Goal: Task Accomplishment & Management: Manage account settings

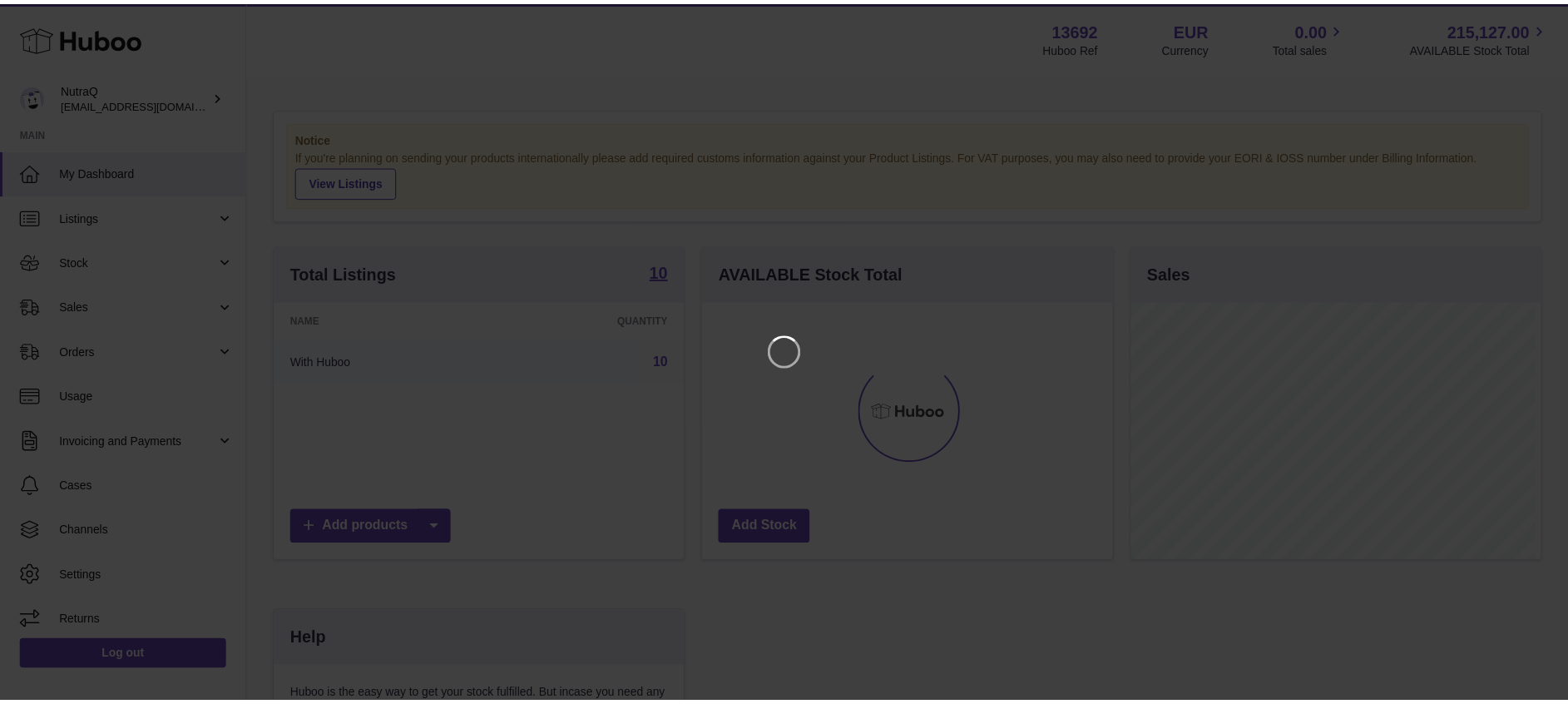
scroll to position [260, 415]
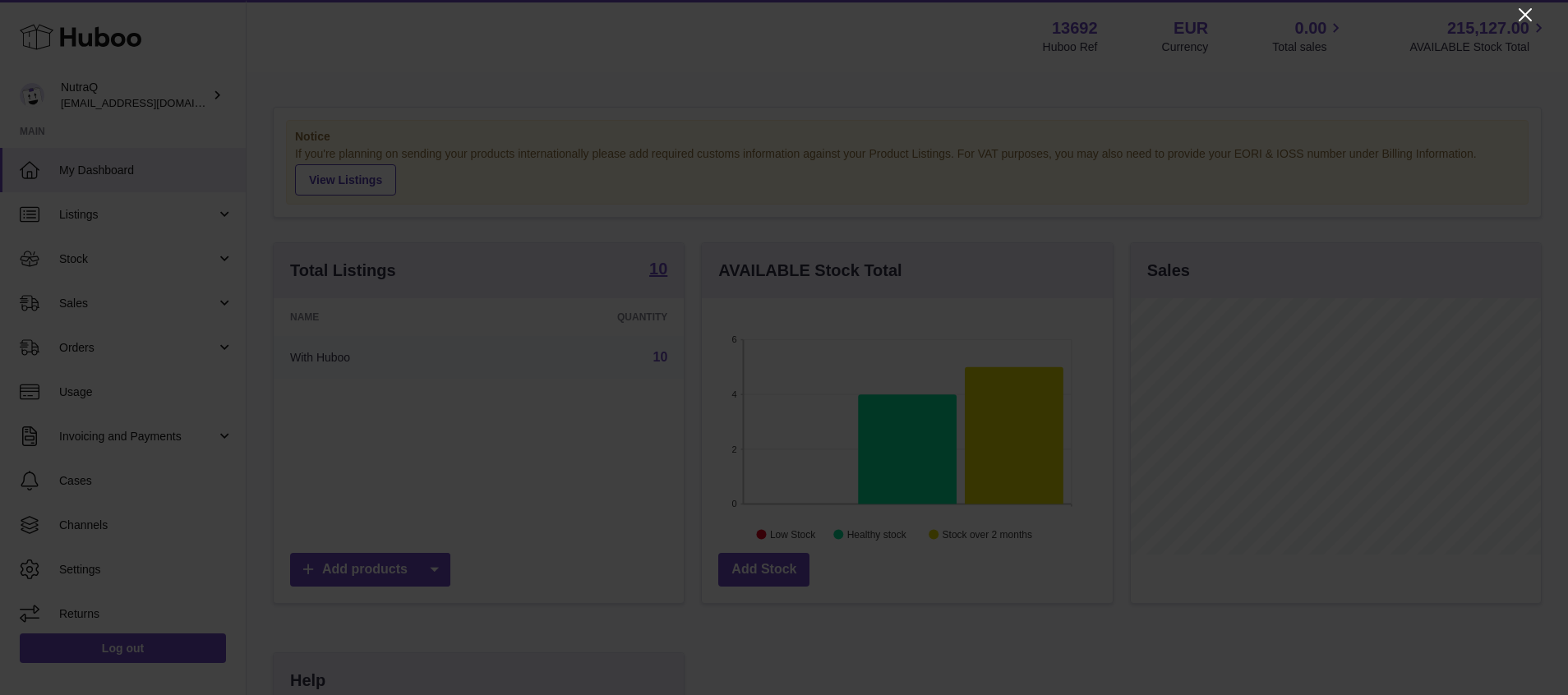
click at [1522, 10] on icon "Close" at bounding box center [1525, 15] width 19 height 19
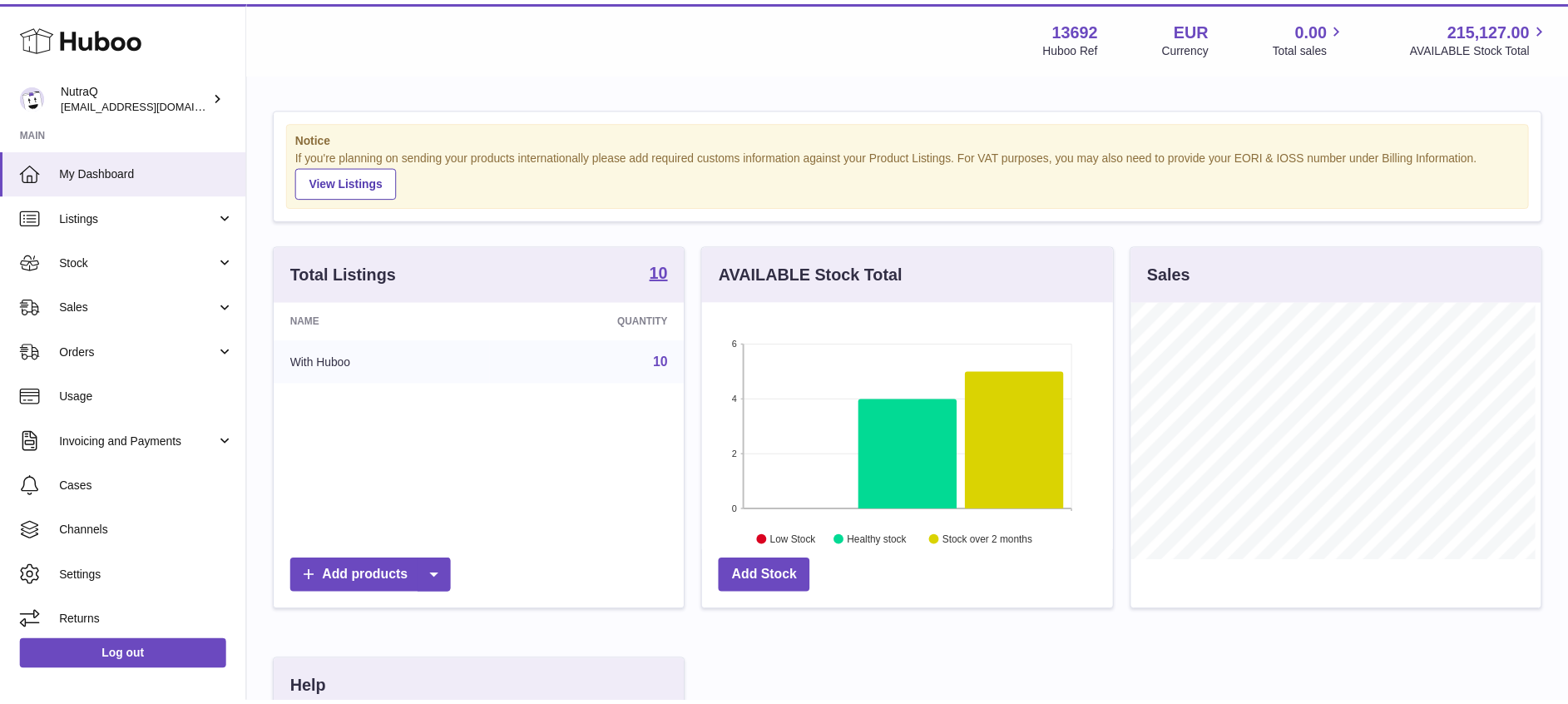
scroll to position [831689, 831278]
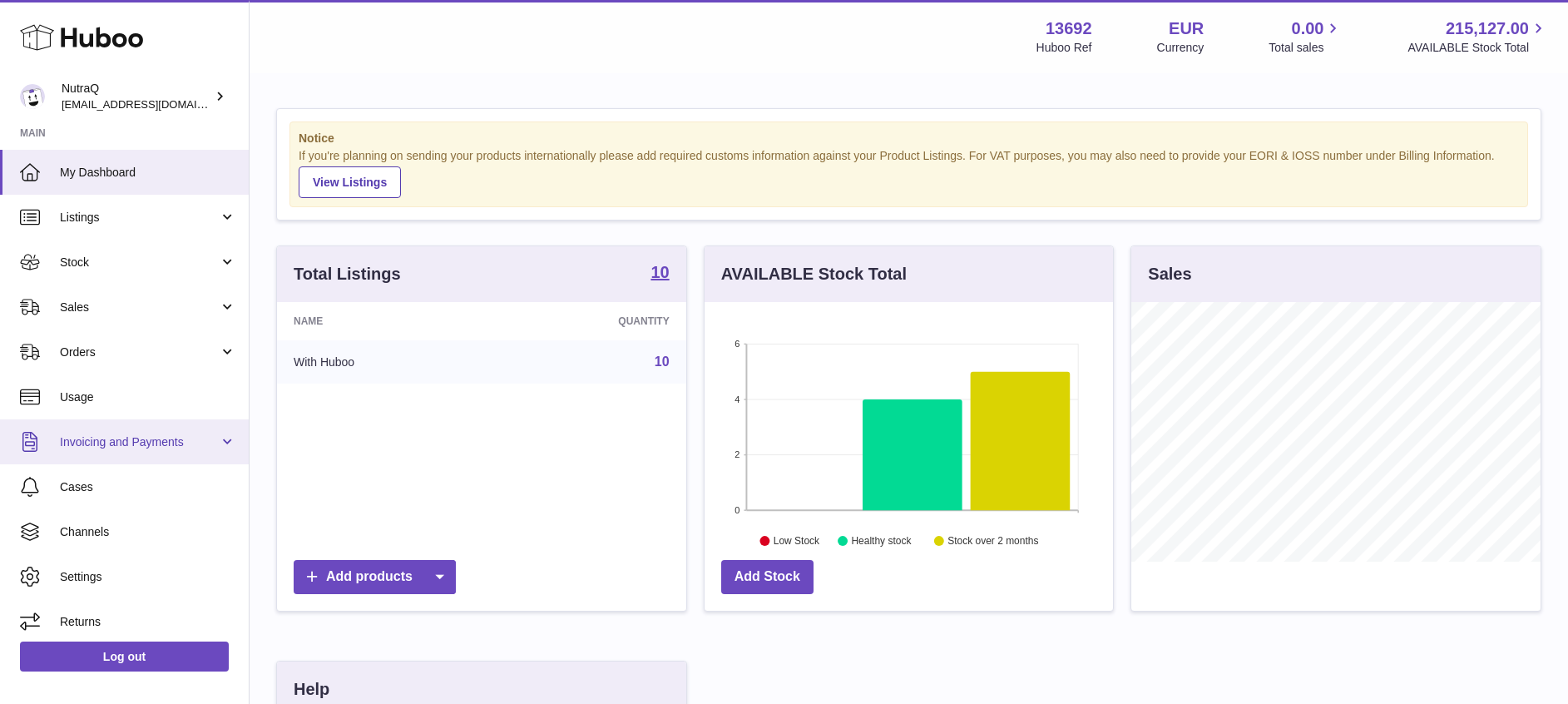
click at [149, 445] on span "Invoicing and Payments" at bounding box center [139, 442] width 158 height 16
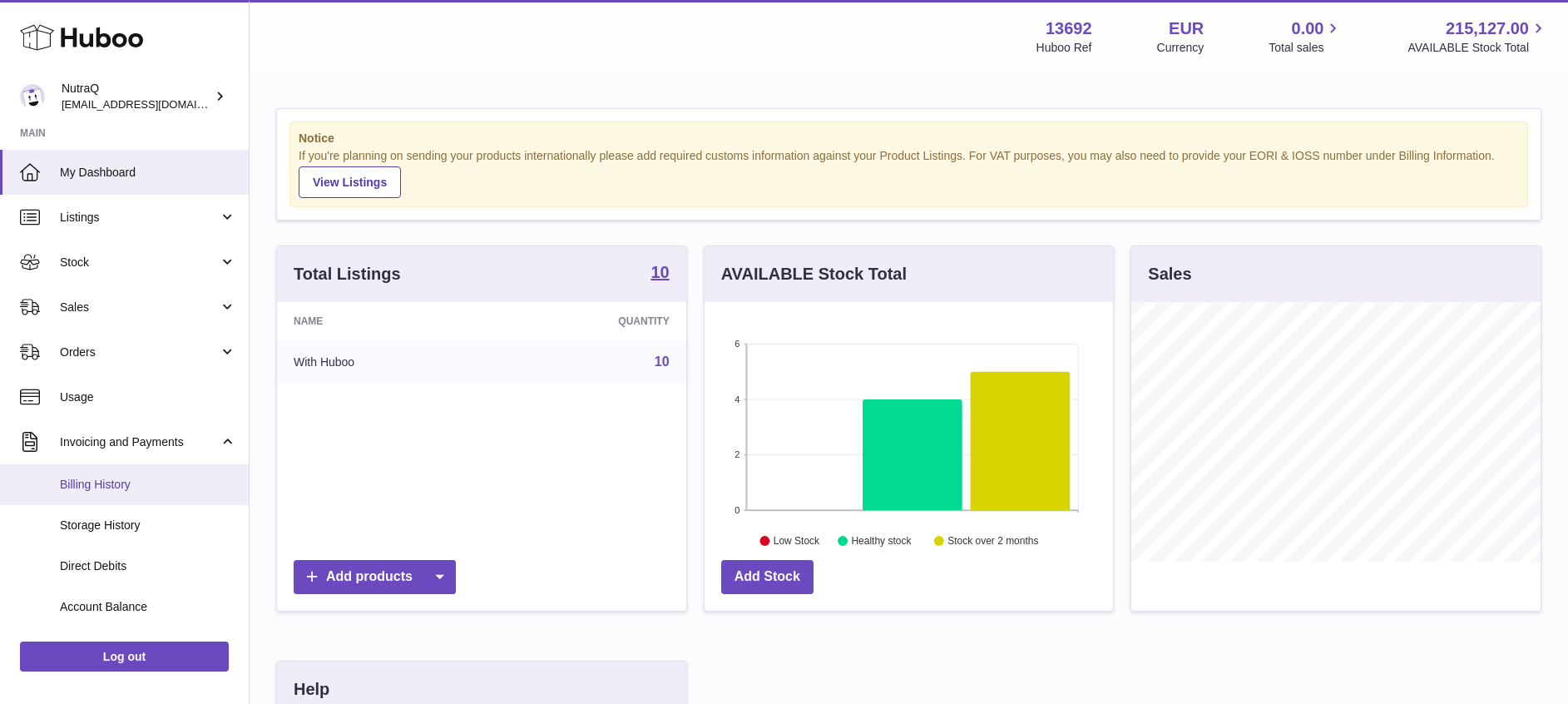
click at [116, 490] on span "Billing History" at bounding box center [148, 484] width 176 height 16
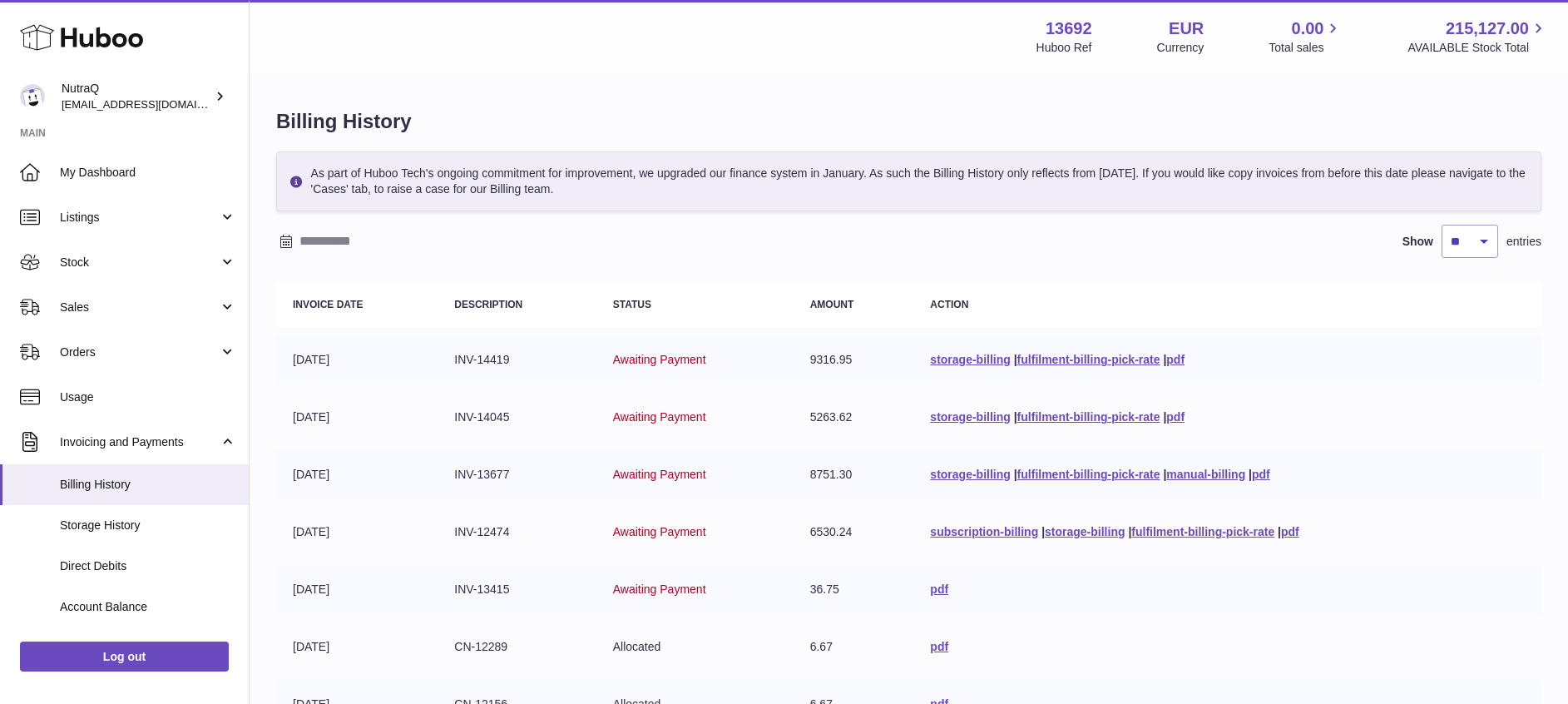
scroll to position [115, 0]
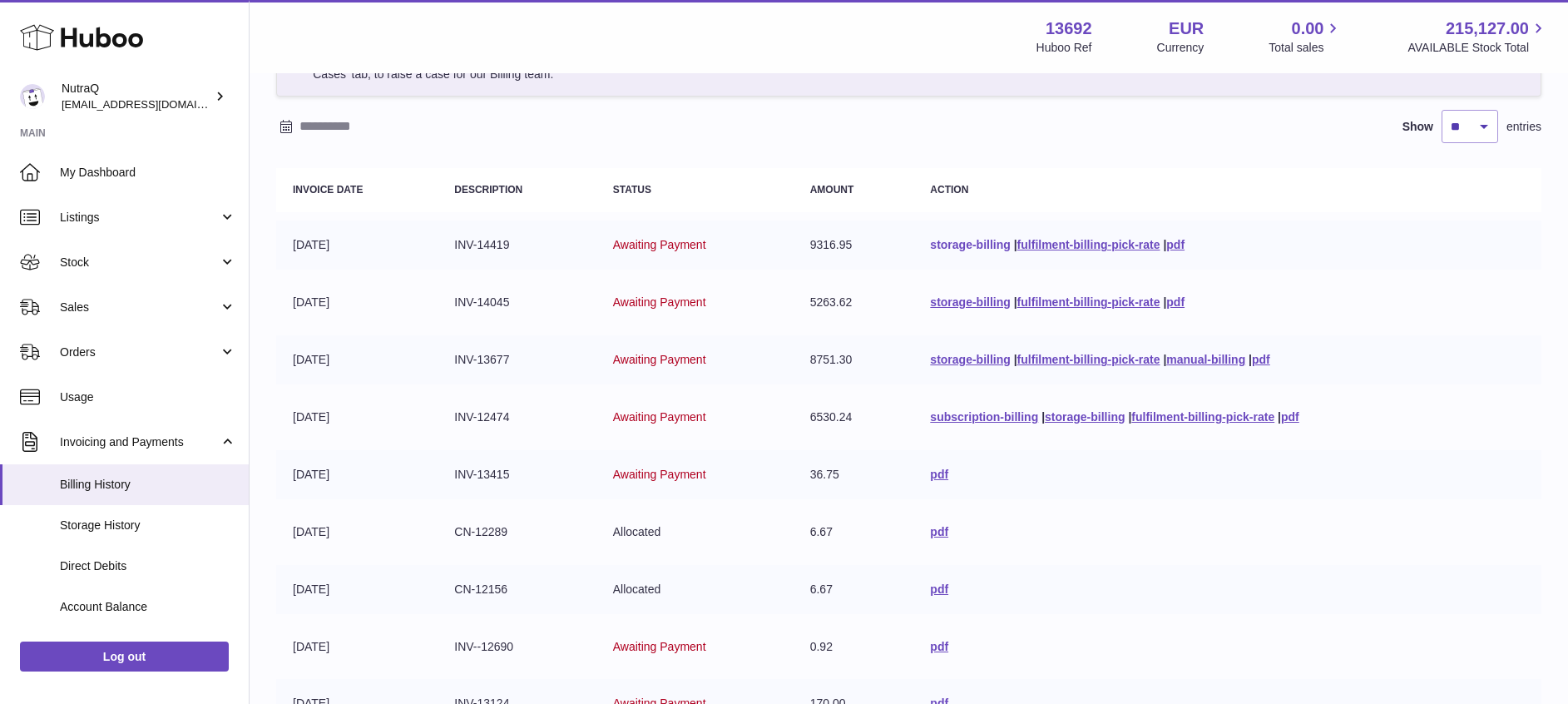
click at [957, 249] on link "storage-billing" at bounding box center [970, 245] width 80 height 14
